Goal: Information Seeking & Learning: Learn about a topic

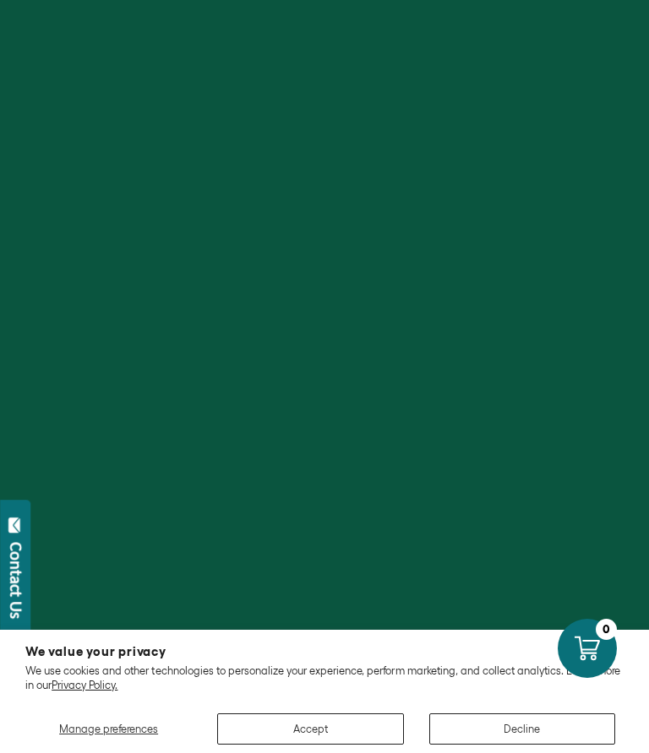
click at [339, 333] on div at bounding box center [324, 376] width 649 height 753
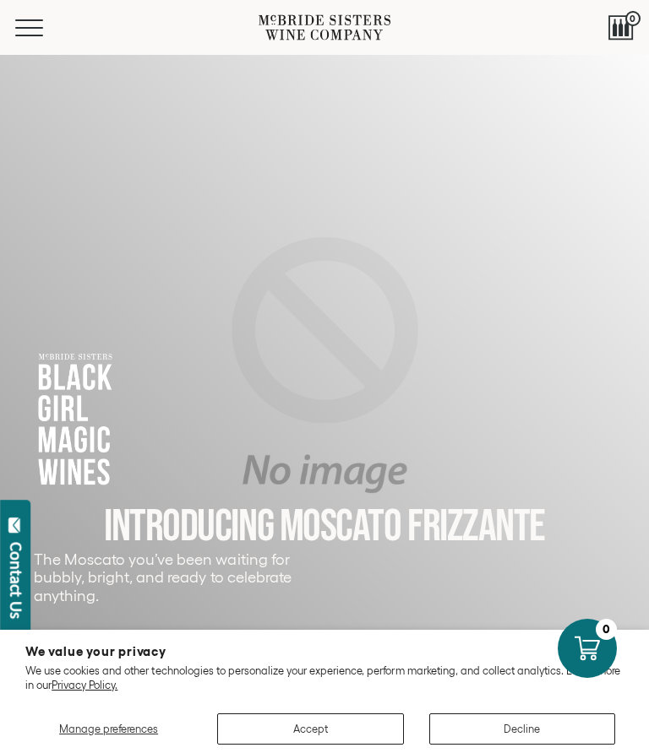
click at [30, 32] on button "Menu" at bounding box center [45, 27] width 61 height 17
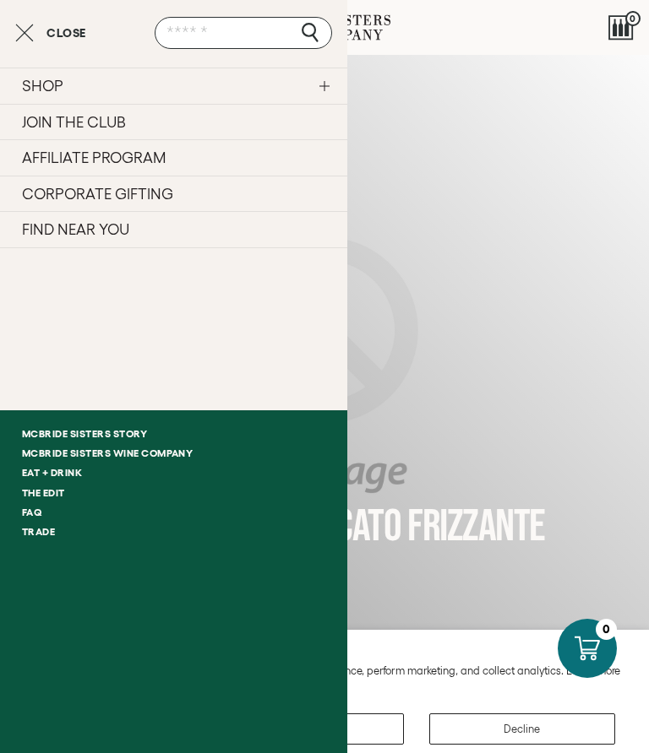
click at [187, 453] on link "McBride Sisters Wine Company" at bounding box center [173, 452] width 347 height 19
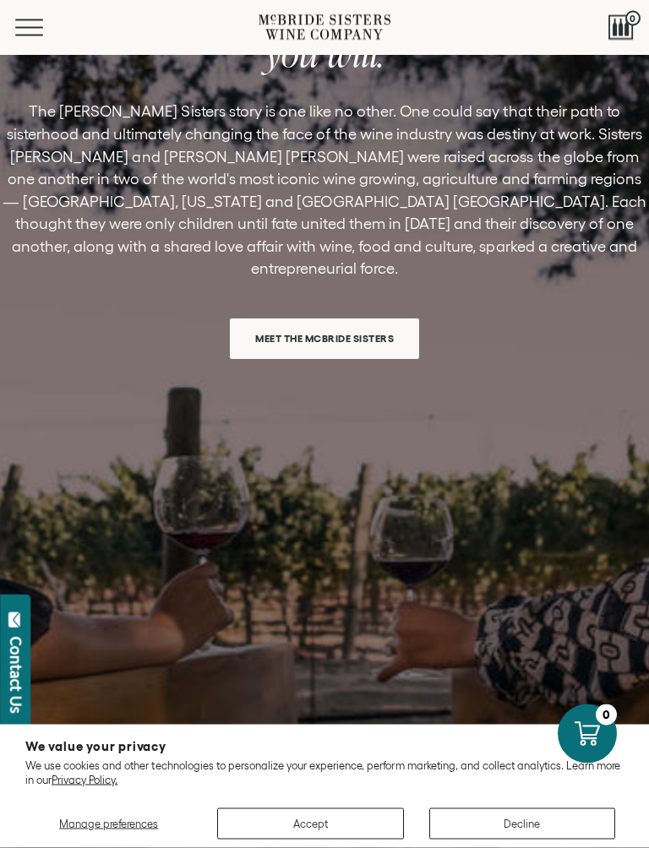
scroll to position [1009, 0]
click at [301, 322] on span "Meet the McBride Sisters" at bounding box center [324, 338] width 179 height 33
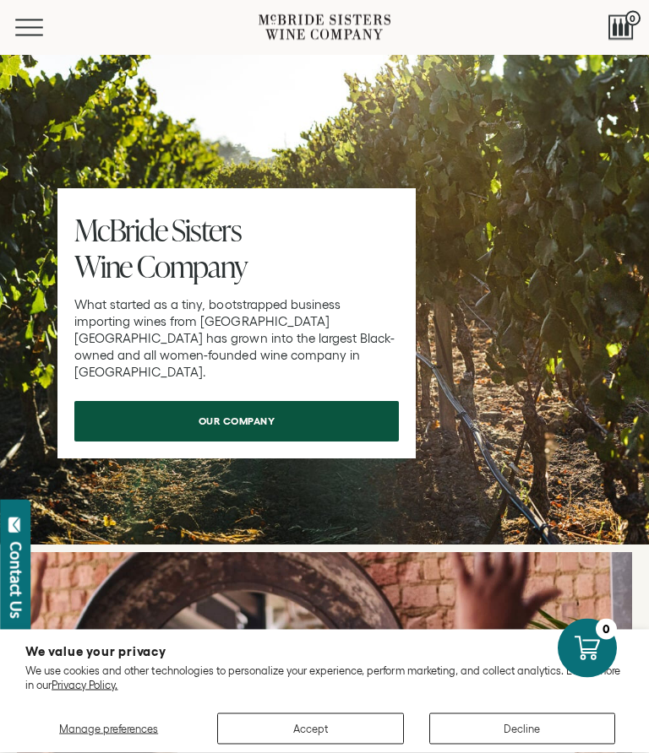
scroll to position [7606, 0]
